Goal: Information Seeking & Learning: Learn about a topic

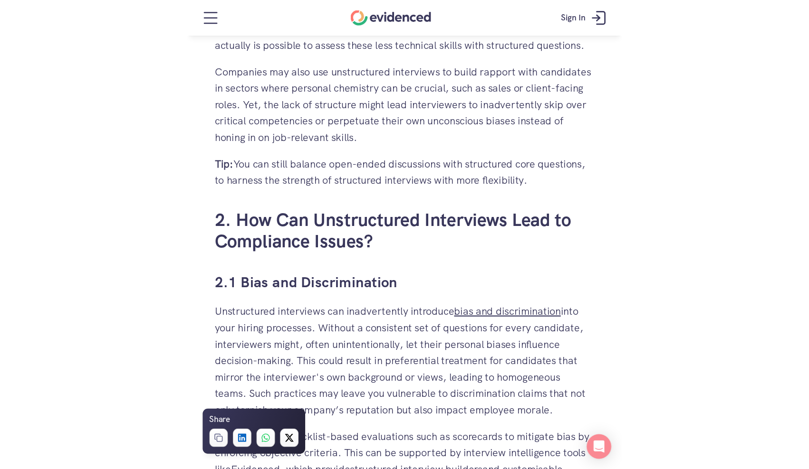
scroll to position [907, 0]
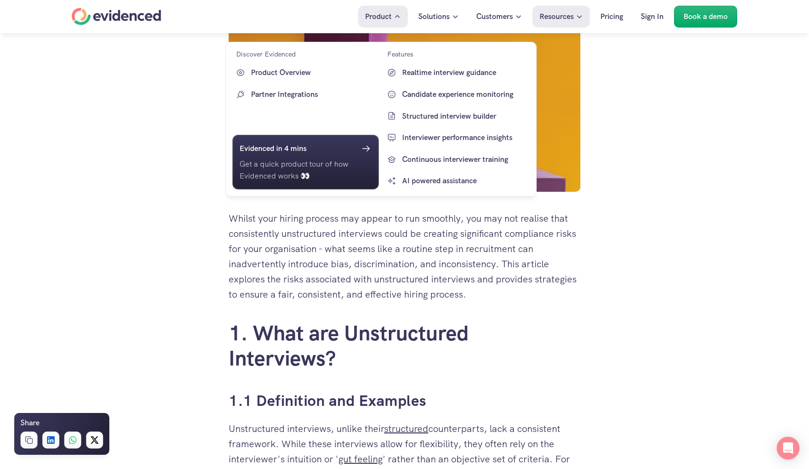
scroll to position [265, 0]
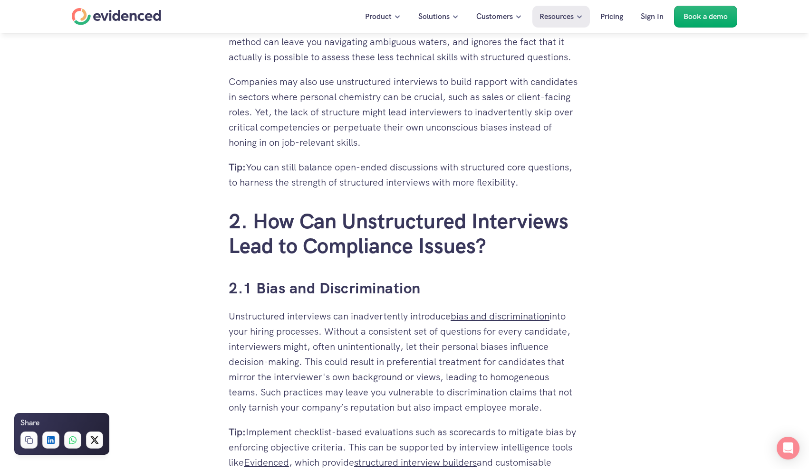
scroll to position [1089, 0]
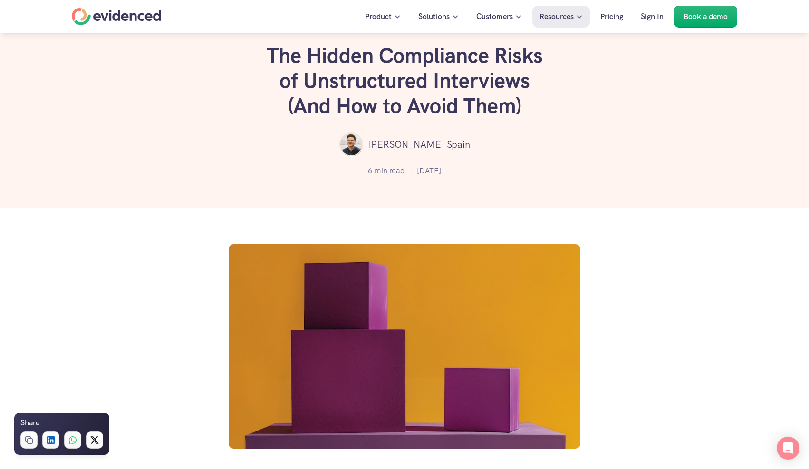
scroll to position [0, 0]
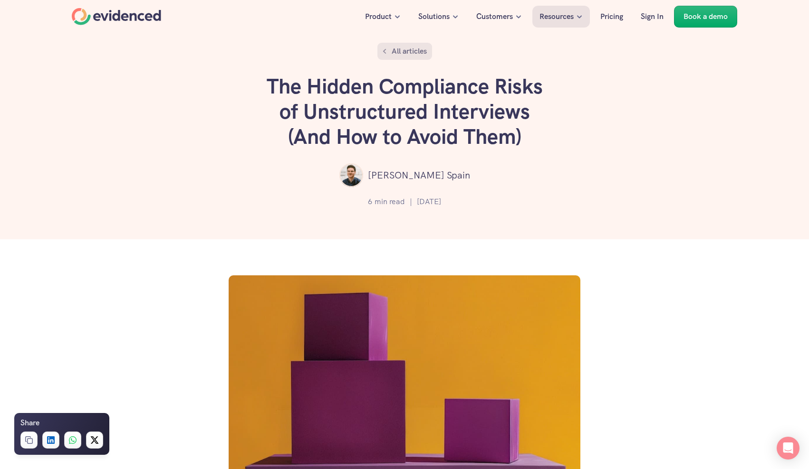
click at [396, 55] on p "All articles" at bounding box center [409, 51] width 35 height 12
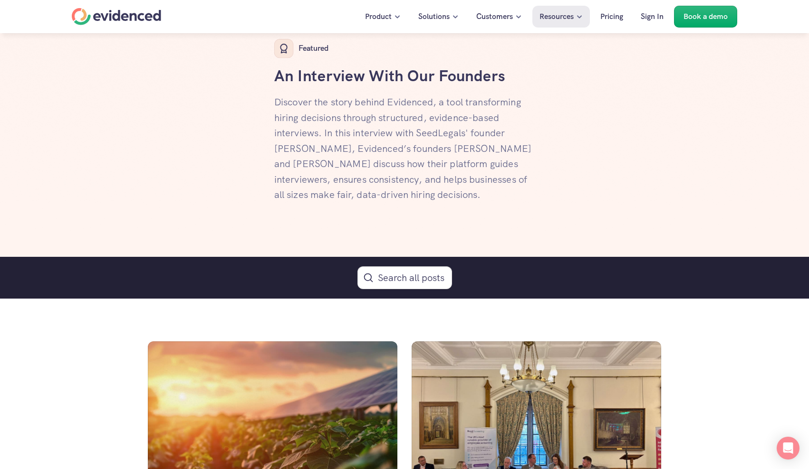
scroll to position [332, 0]
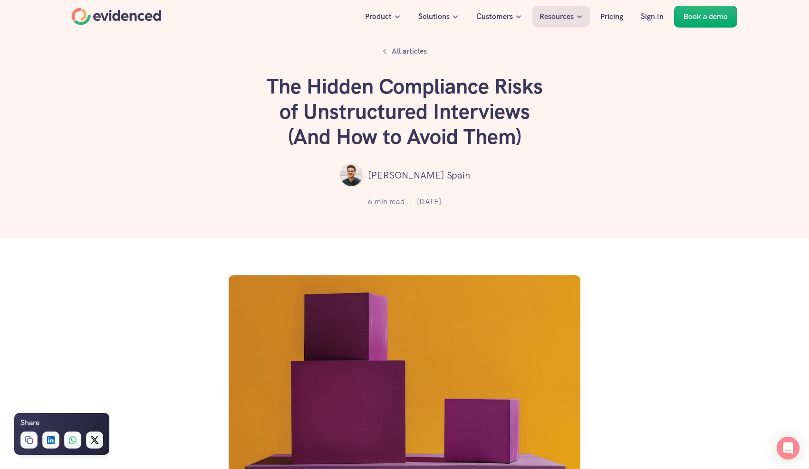
drag, startPoint x: 259, startPoint y: 84, endPoint x: 540, endPoint y: 141, distance: 286.7
click at [540, 141] on div "All articles The Hidden Compliance Risks of Unstructured Interviews (And How to…" at bounding box center [404, 119] width 809 height 239
copy h1 "The Hidden Compliance Risks of Unstructured Interviews (And How to Avoid Them)"
click at [388, 56] on icon at bounding box center [384, 51] width 14 height 14
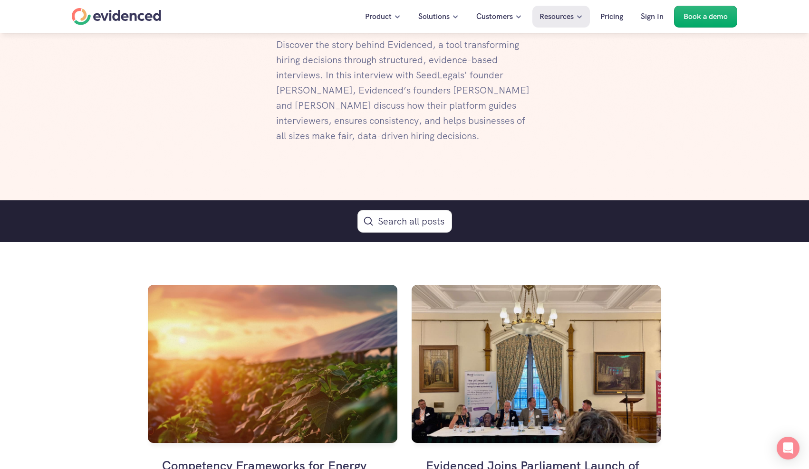
scroll to position [417, 0]
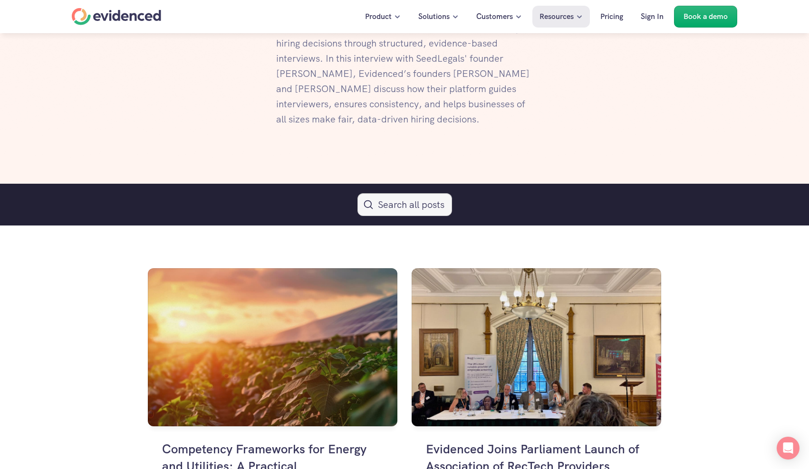
click at [389, 208] on button "Search Icon" at bounding box center [404, 204] width 95 height 23
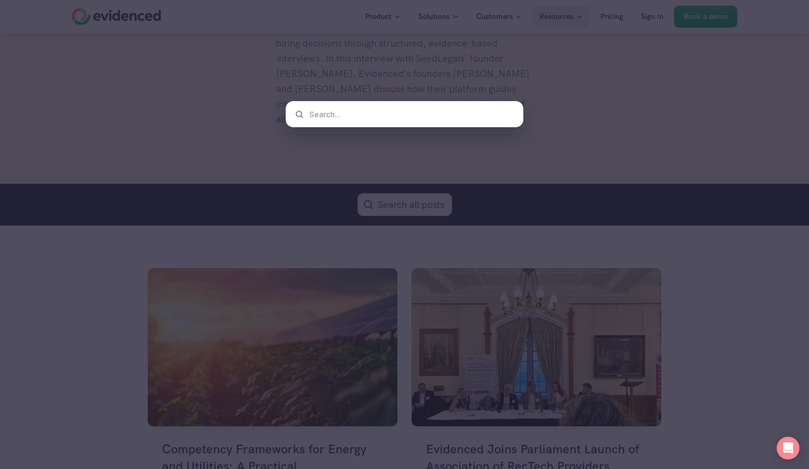
type input "The Hidden Compliance Risks of Unstructured Interviews (And How to Avoid Them)"
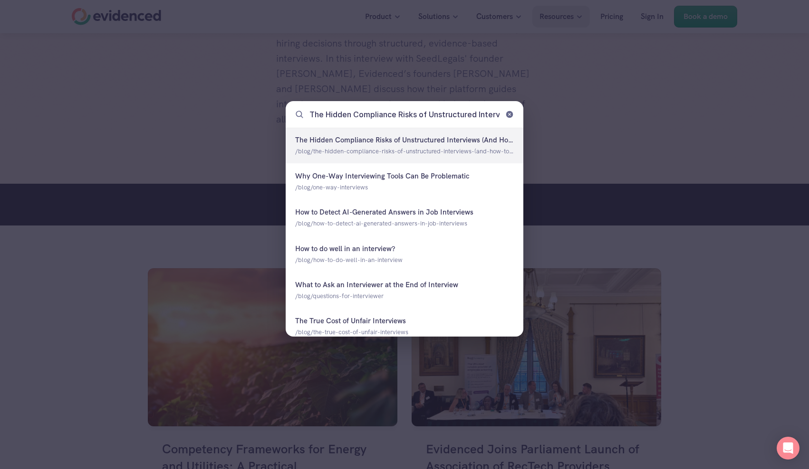
scroll to position [0, 113]
click at [392, 146] on div at bounding box center [405, 146] width 238 height 36
